Goal: Register for event/course

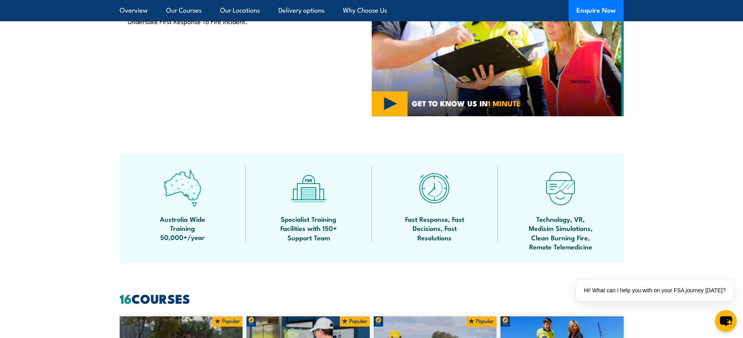
scroll to position [354, 0]
